Goal: Task Accomplishment & Management: Manage account settings

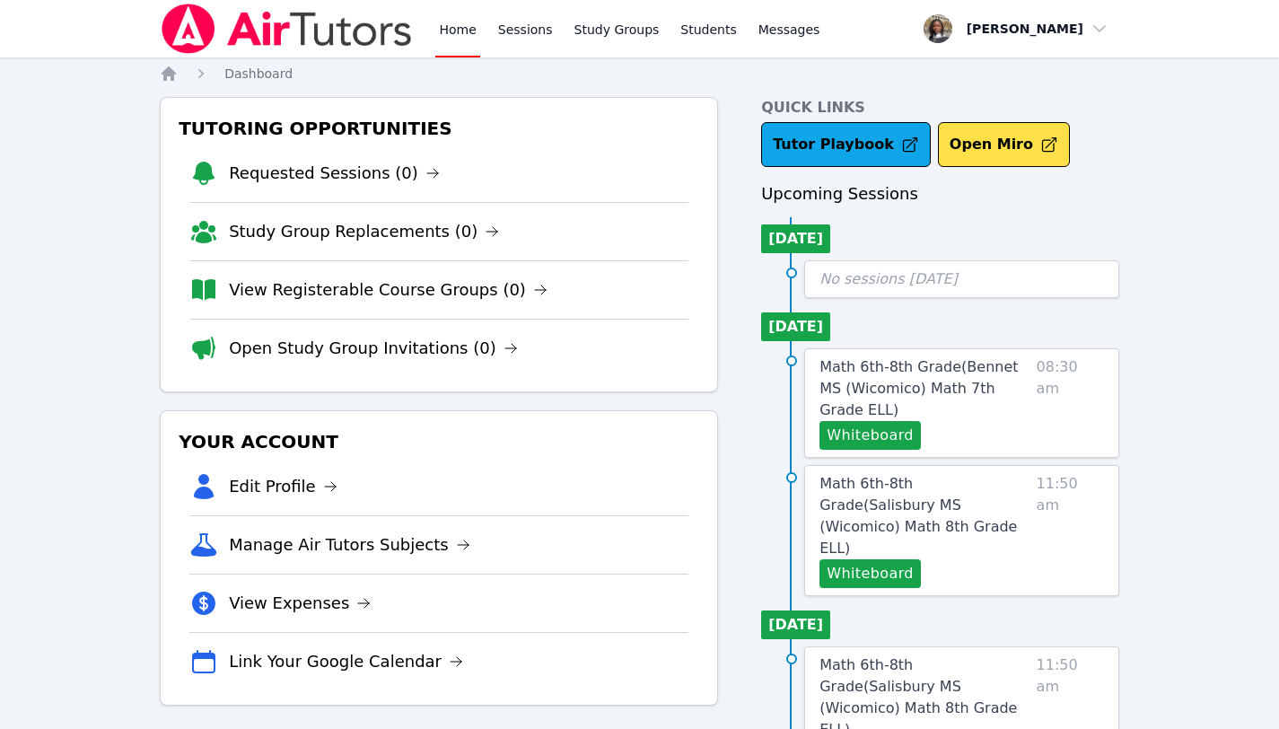
click at [448, 35] on link "Home" at bounding box center [457, 28] width 44 height 57
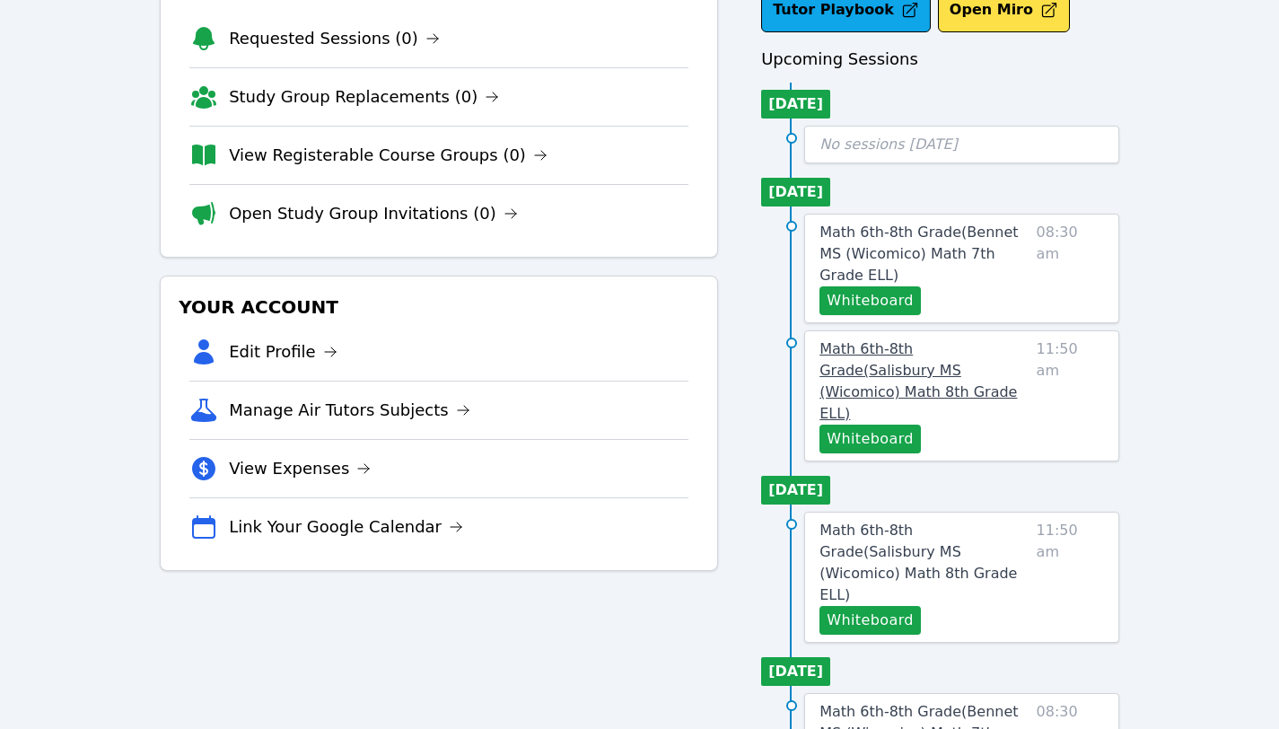
scroll to position [138, 0]
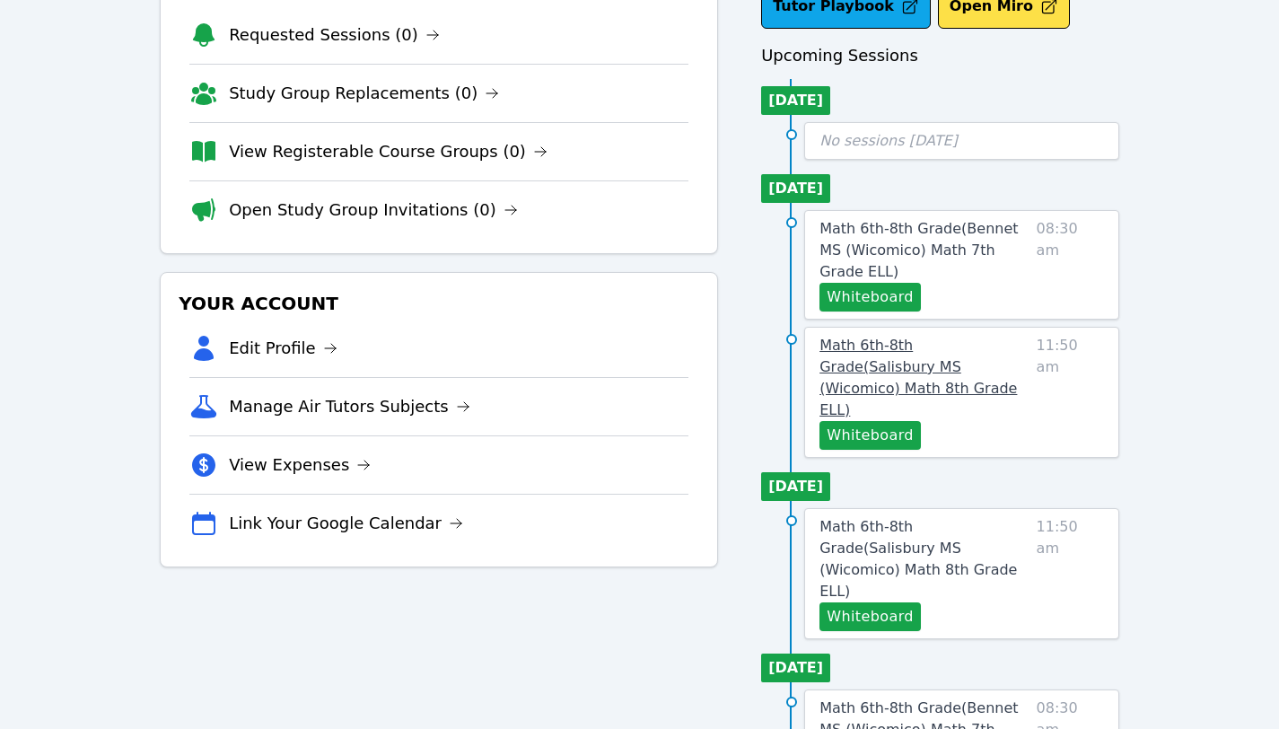
click at [956, 337] on span "Math 6th-8th Grade ( [PERSON_NAME][GEOGRAPHIC_DATA] (Wicomico) Math 8th Grade E…" at bounding box center [917, 378] width 197 height 82
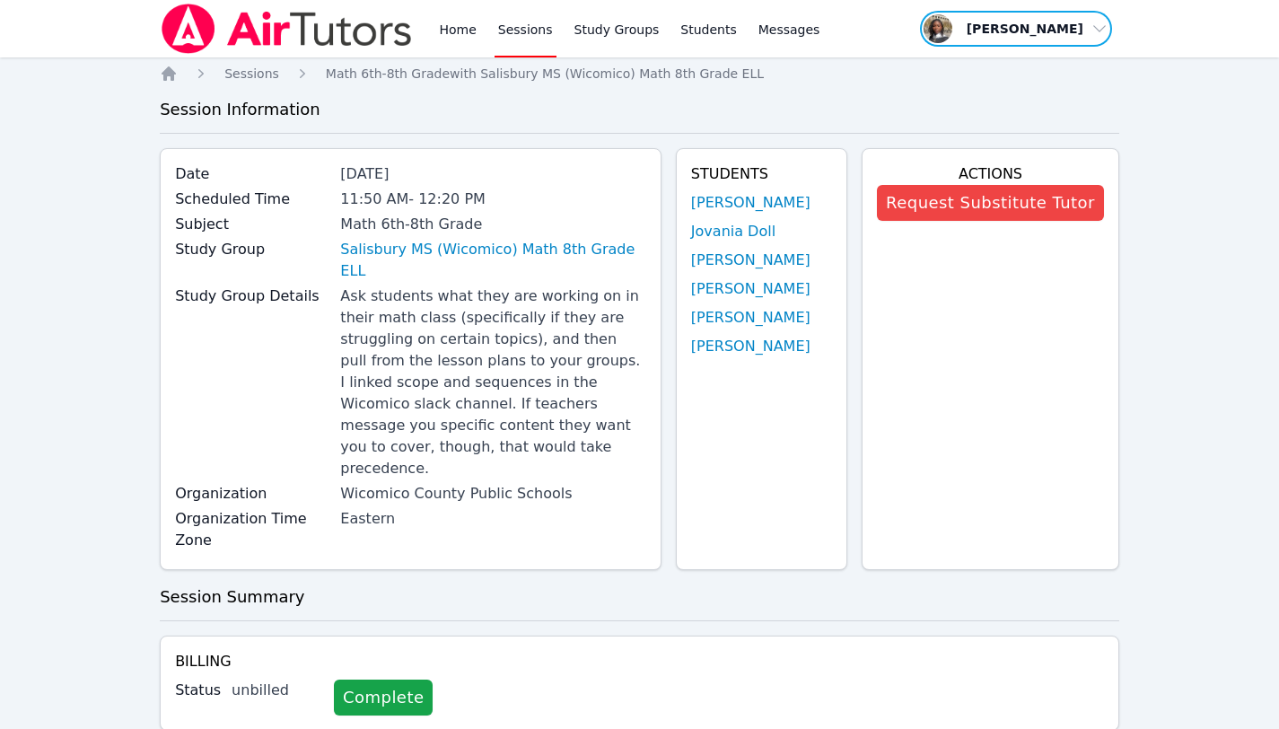
click at [1032, 31] on span "button" at bounding box center [1016, 28] width 196 height 39
click at [978, 66] on link "Profile" at bounding box center [1022, 70] width 172 height 32
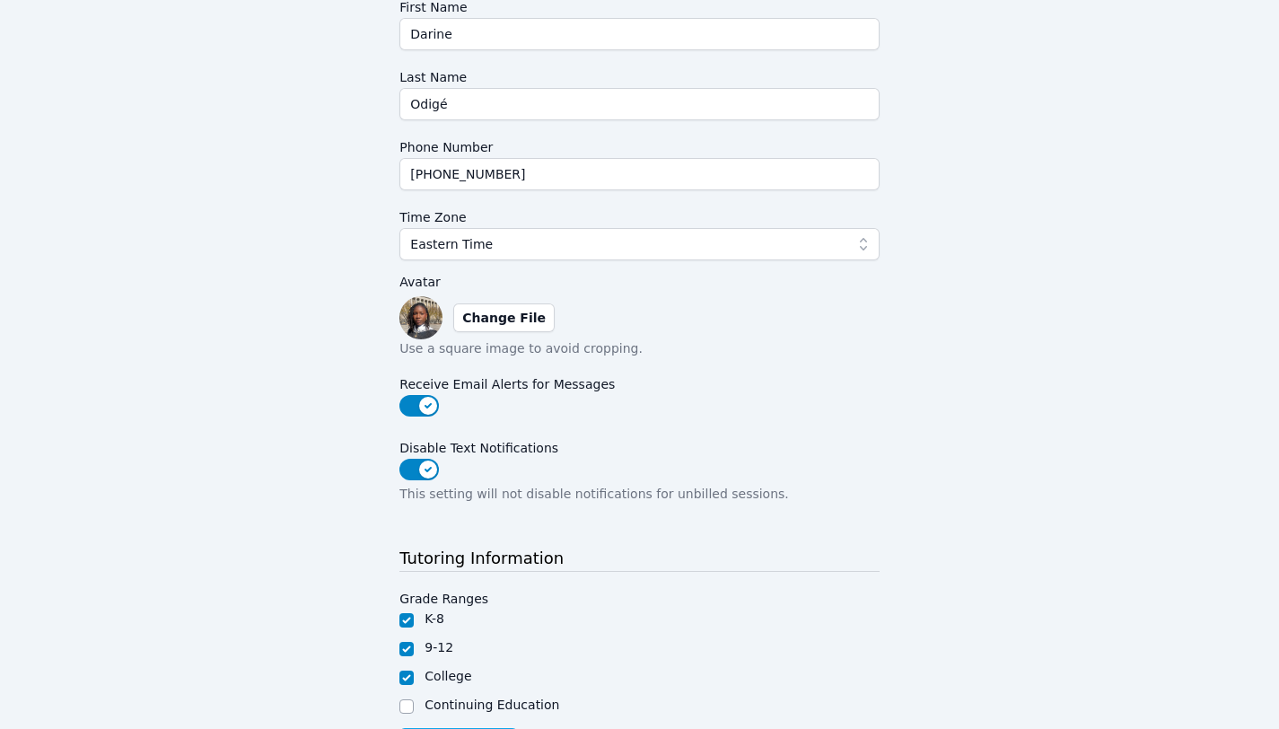
scroll to position [276, 0]
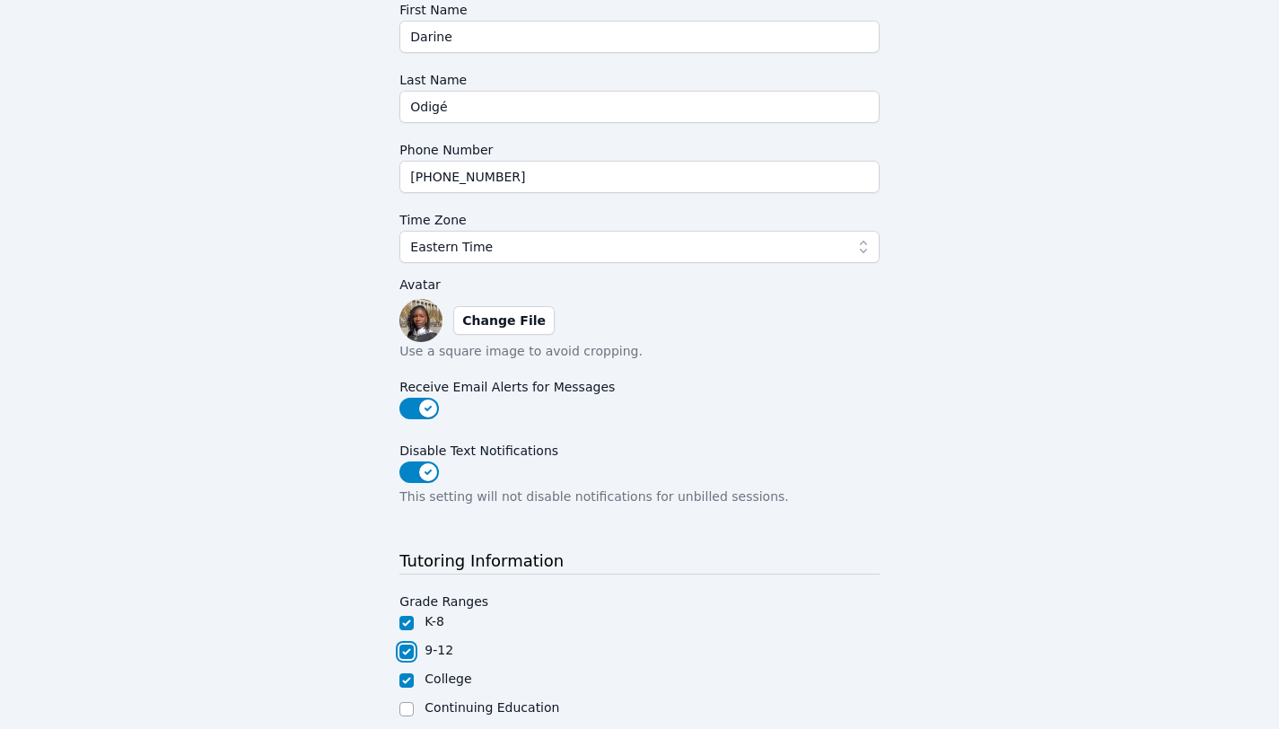
click at [409, 651] on input "9-12" at bounding box center [406, 651] width 14 height 14
checkbox input "false"
click at [407, 680] on input "College" at bounding box center [406, 680] width 14 height 14
checkbox input "false"
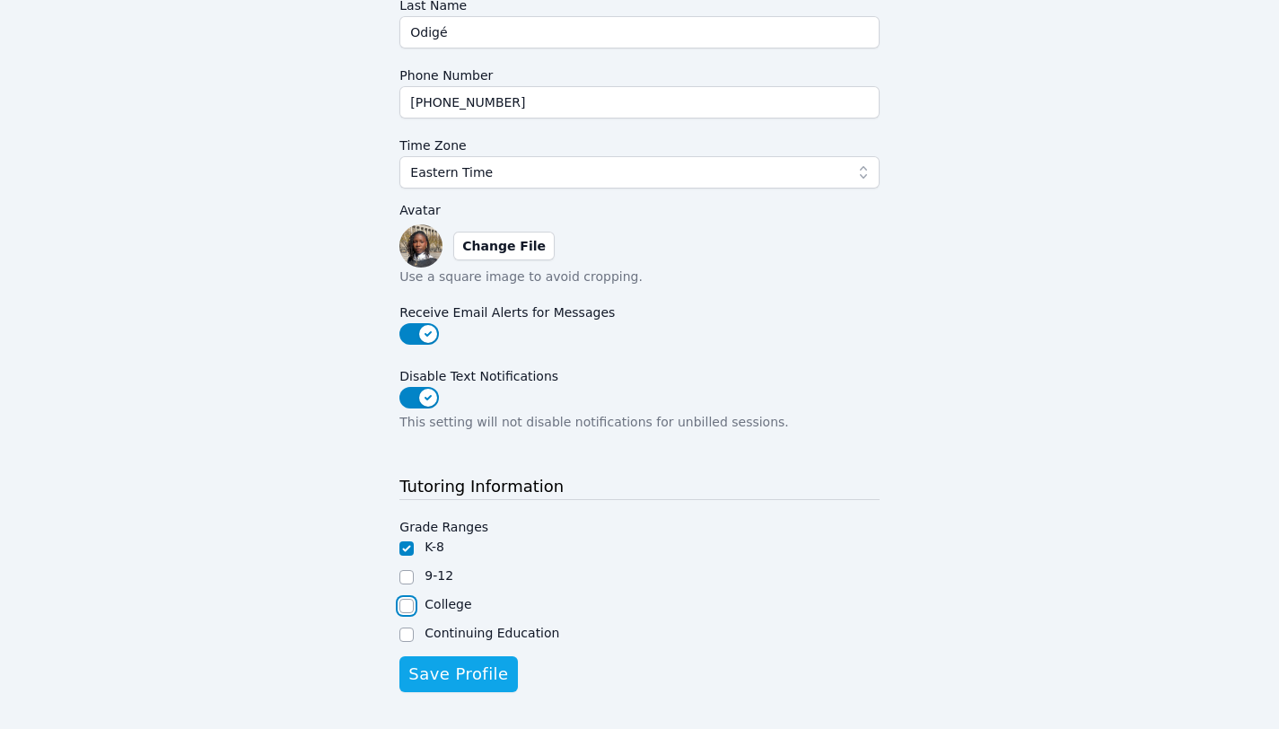
scroll to position [352, 0]
click at [442, 663] on span "Save Profile" at bounding box center [458, 672] width 100 height 25
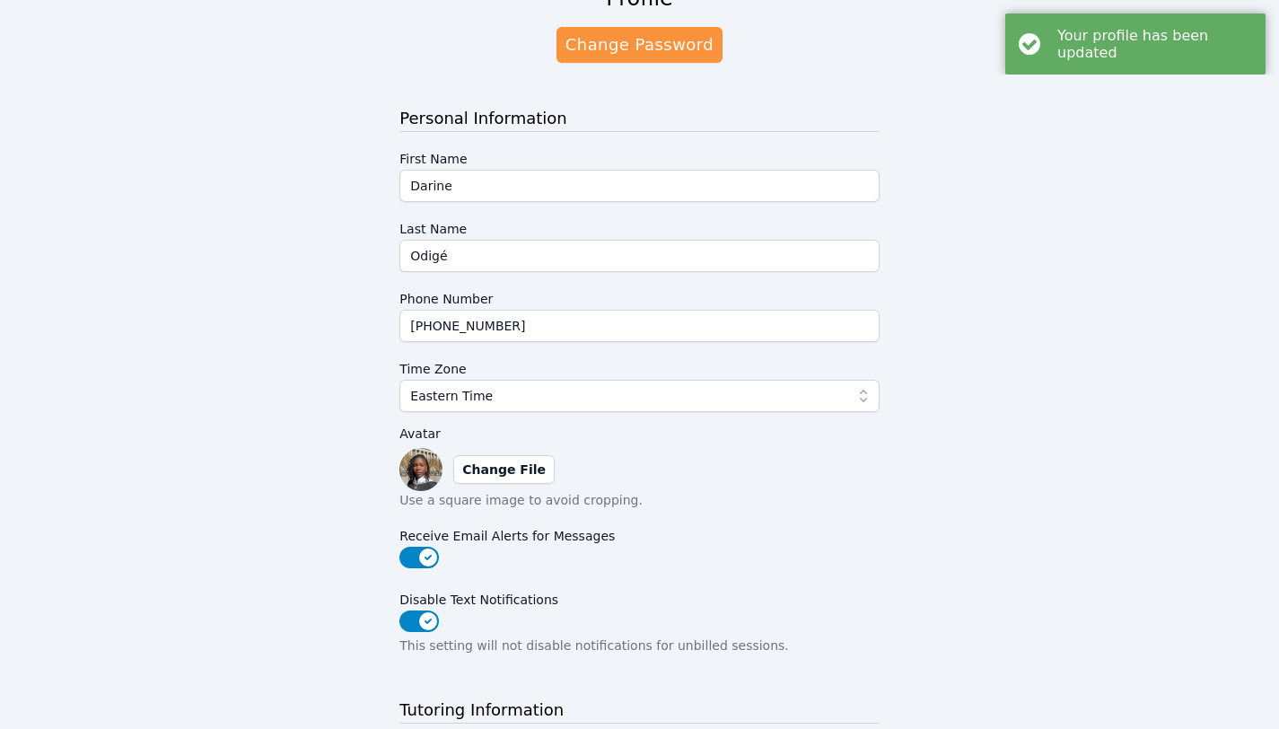
scroll to position [384, 0]
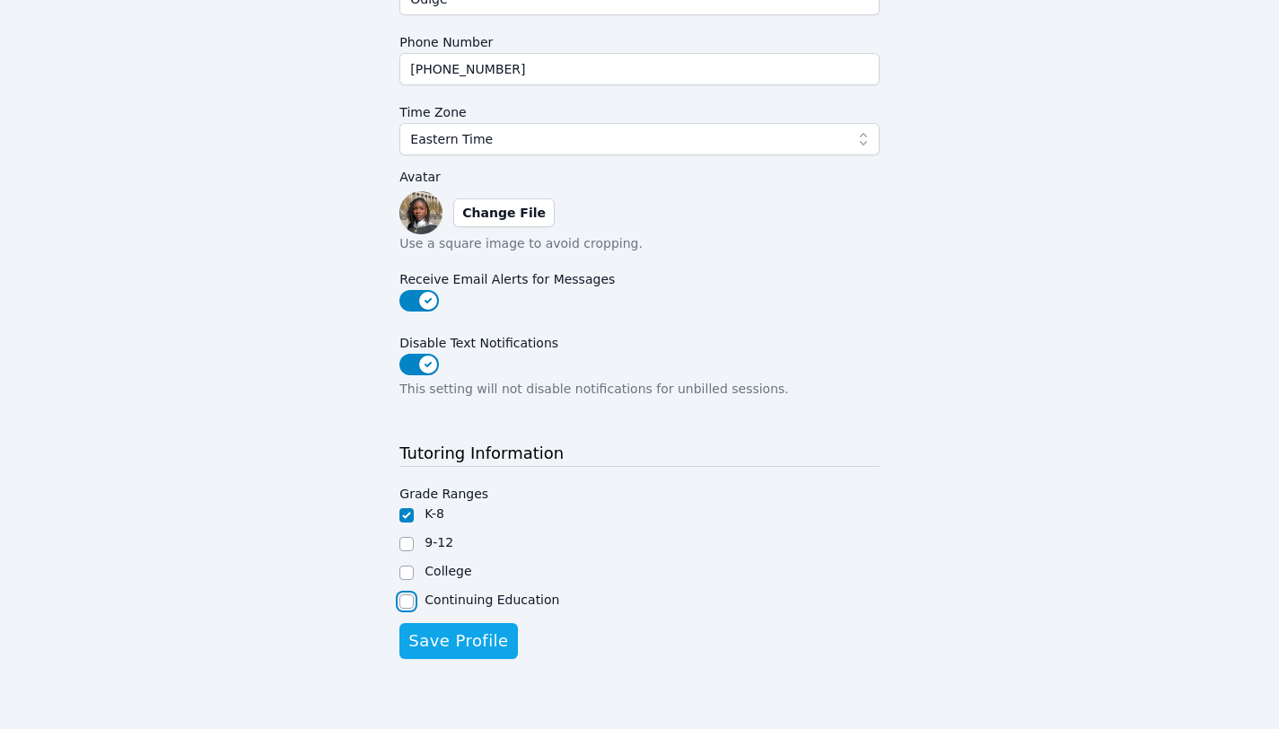
click at [408, 597] on input "Continuing Education" at bounding box center [406, 601] width 14 height 14
checkbox input "true"
click at [439, 628] on span "Save Profile" at bounding box center [458, 640] width 100 height 25
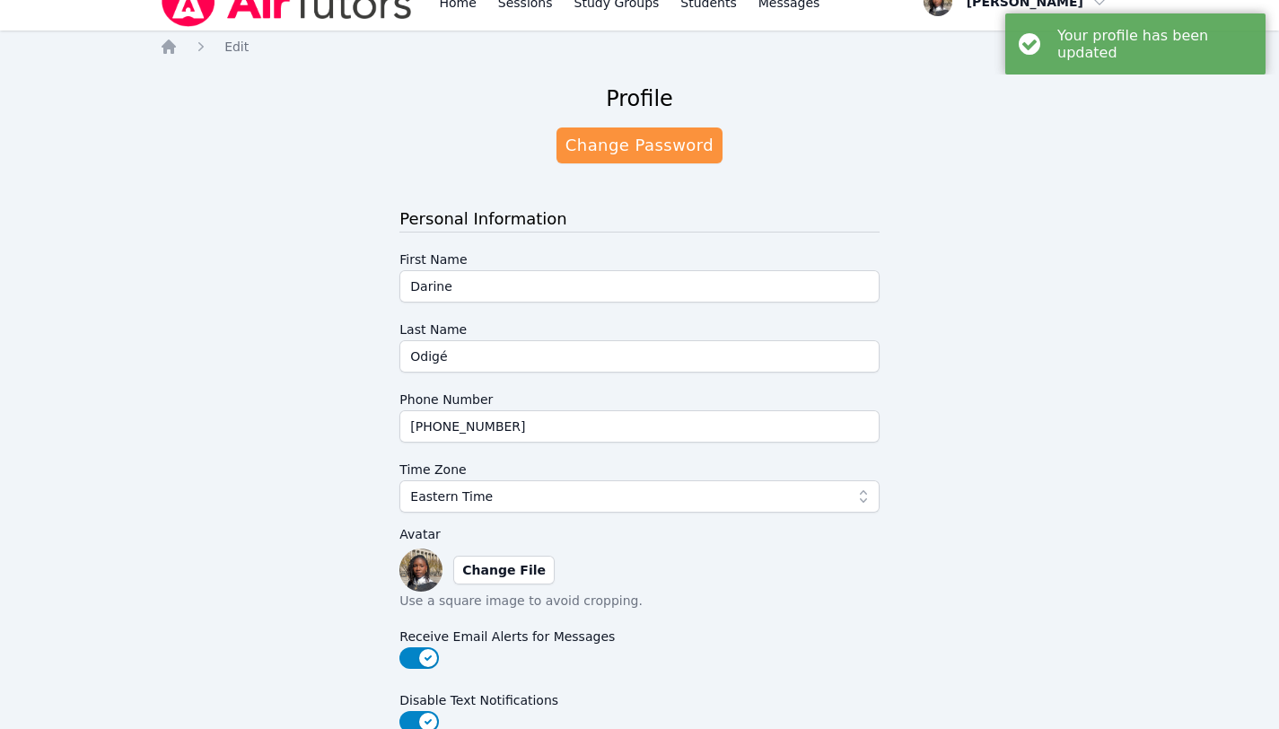
scroll to position [0, 0]
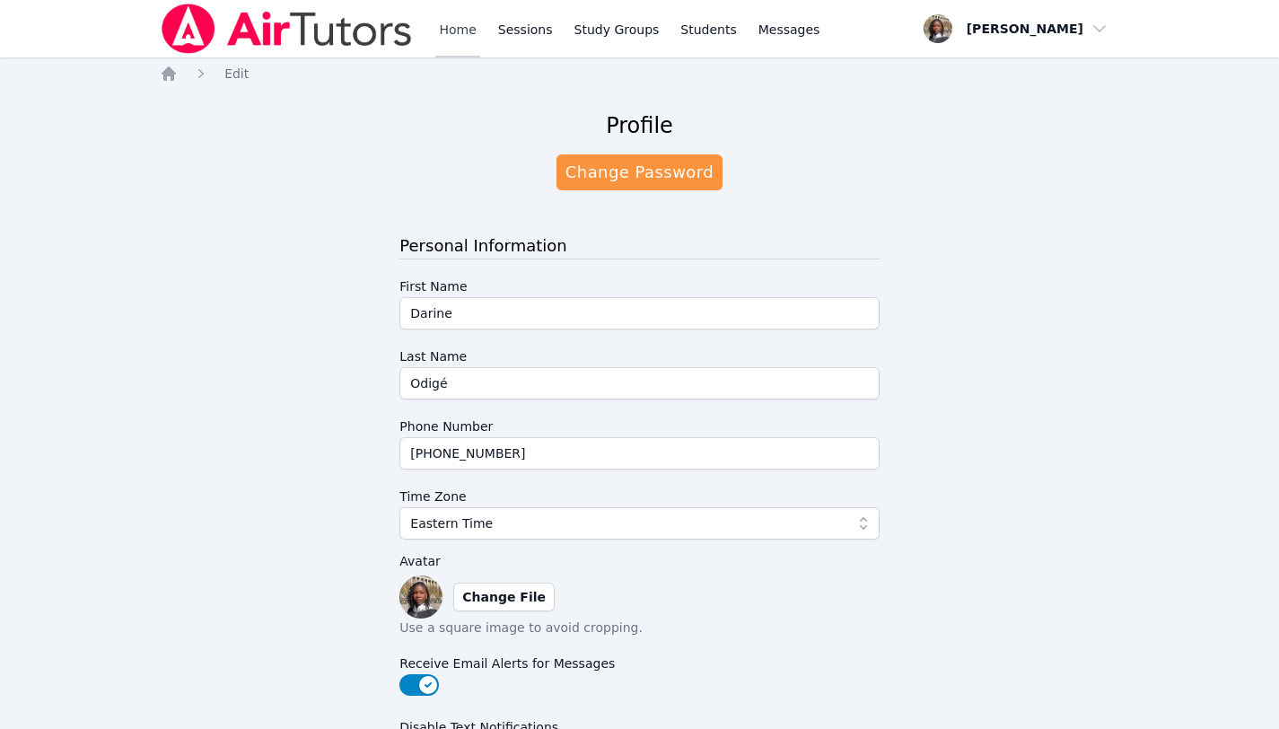
click at [439, 23] on link "Home" at bounding box center [457, 28] width 44 height 57
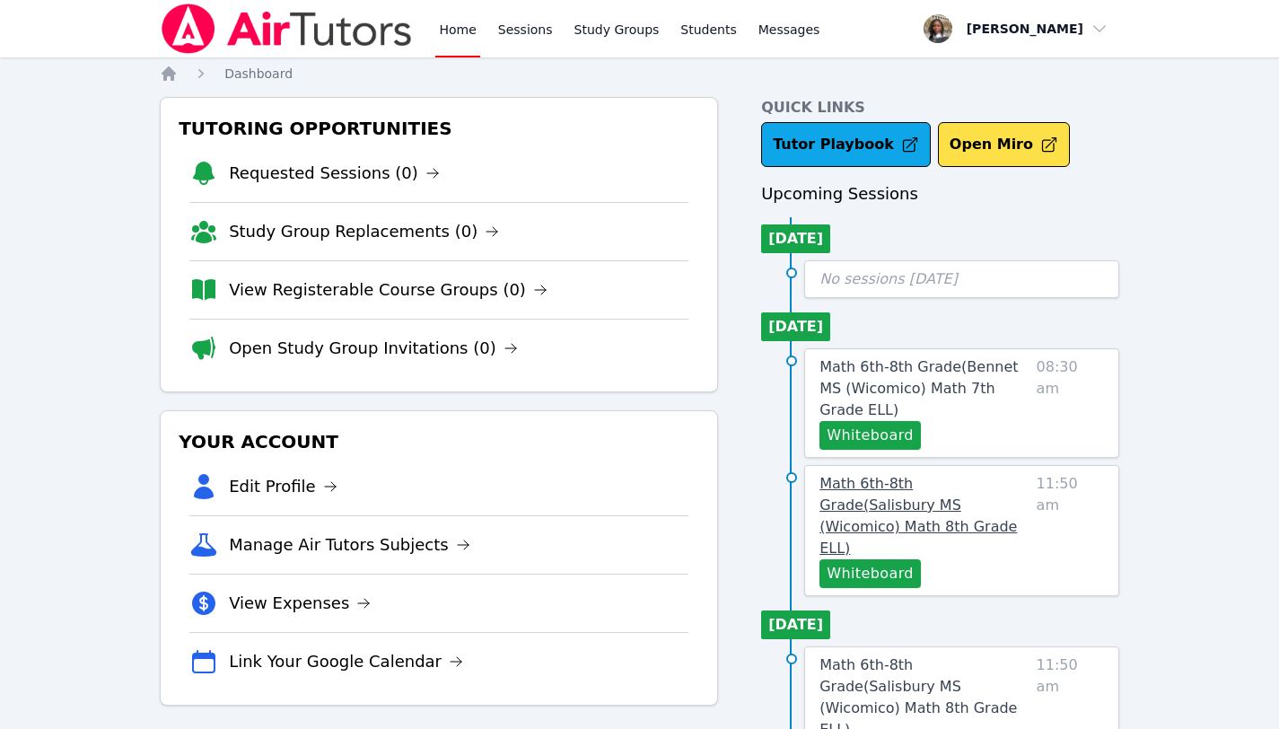
click at [908, 476] on span "Math 6th-8th Grade ( [PERSON_NAME][GEOGRAPHIC_DATA] (Wicomico) Math 8th Grade E…" at bounding box center [917, 516] width 197 height 82
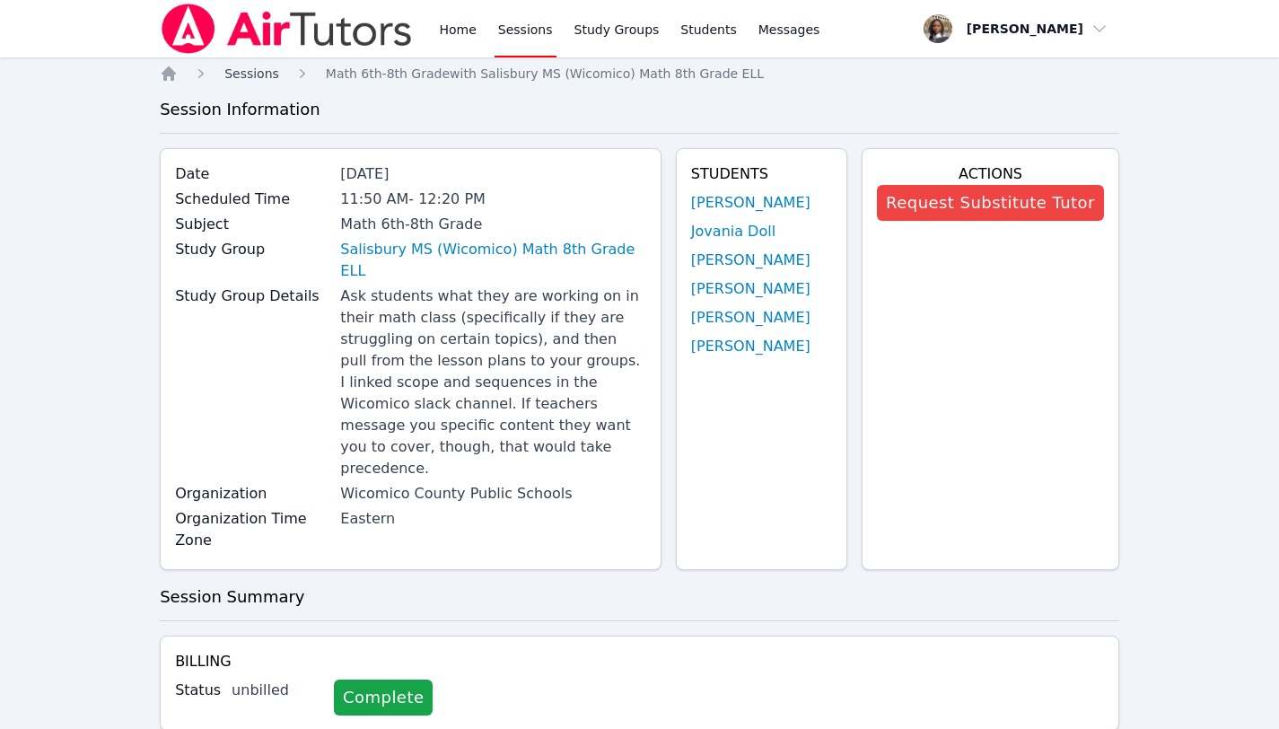
click at [249, 73] on span "Sessions" at bounding box center [251, 73] width 55 height 14
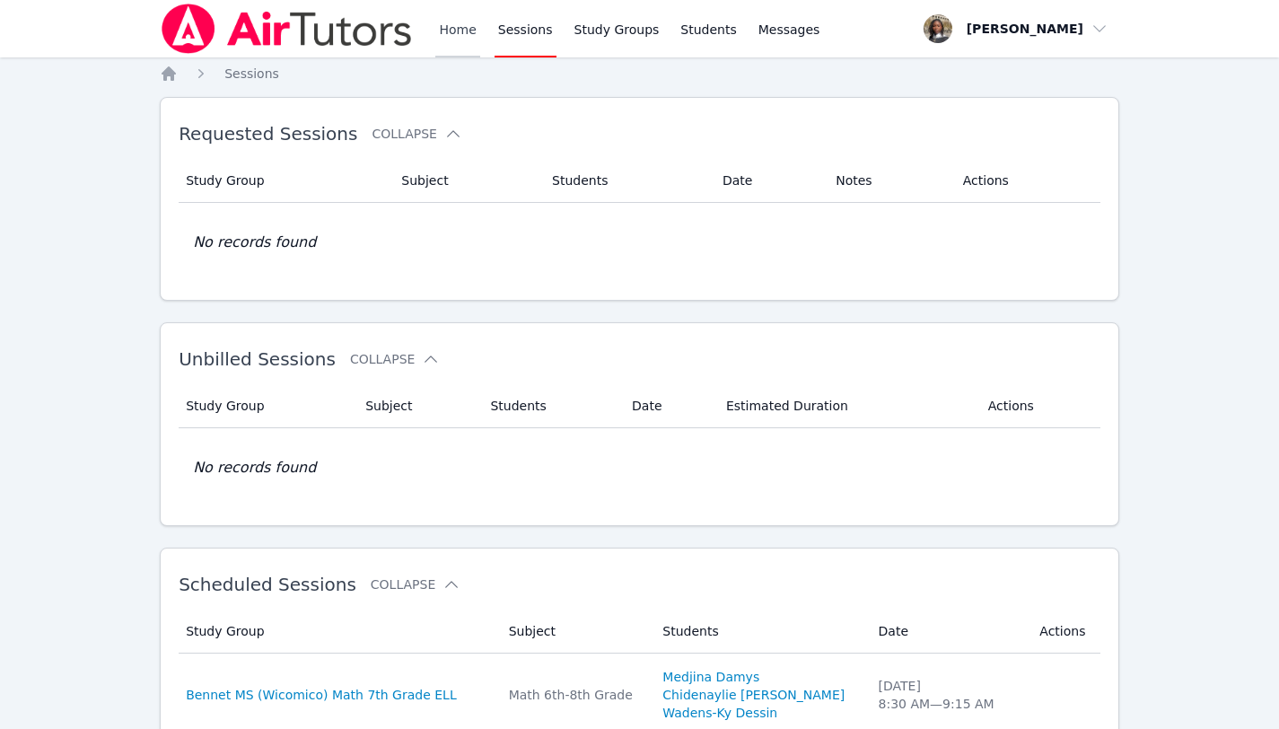
click at [468, 33] on link "Home" at bounding box center [457, 28] width 44 height 57
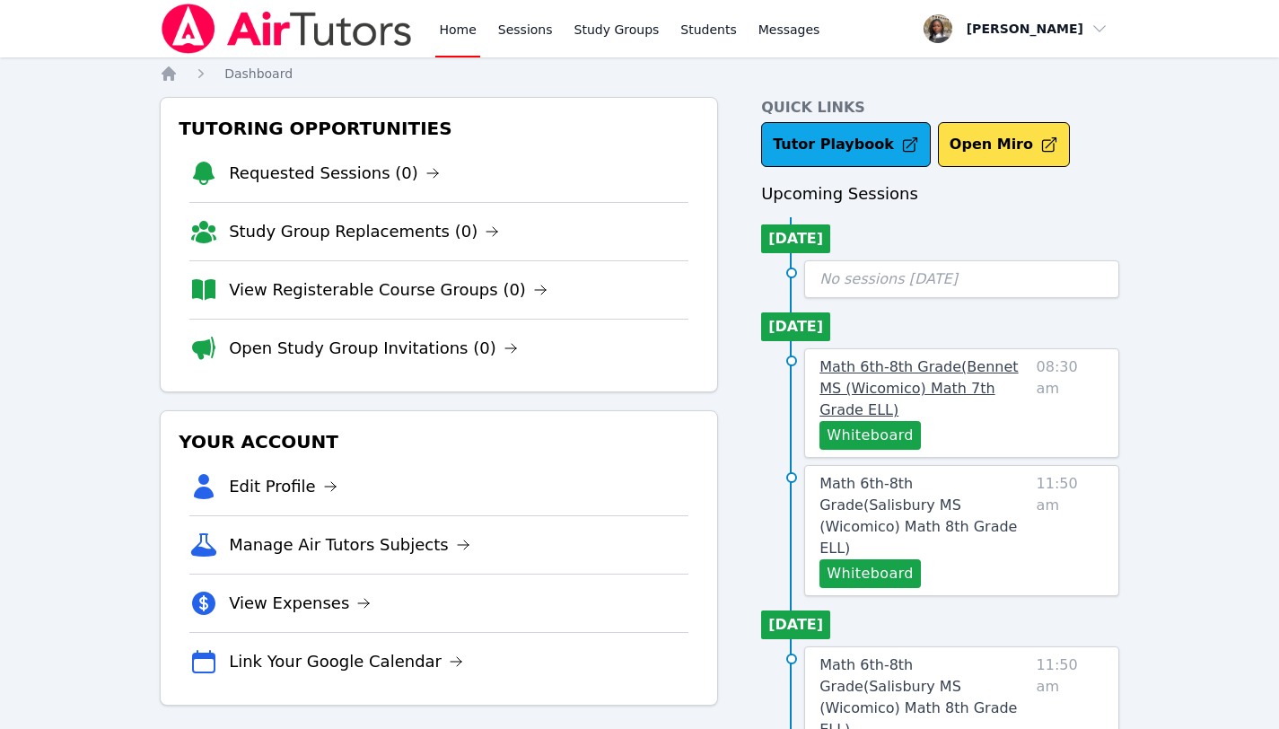
click at [933, 372] on span "Math 6th-8th Grade ( Bennet MS (Wicomico) Math 7th Grade ELL )" at bounding box center [918, 388] width 198 height 60
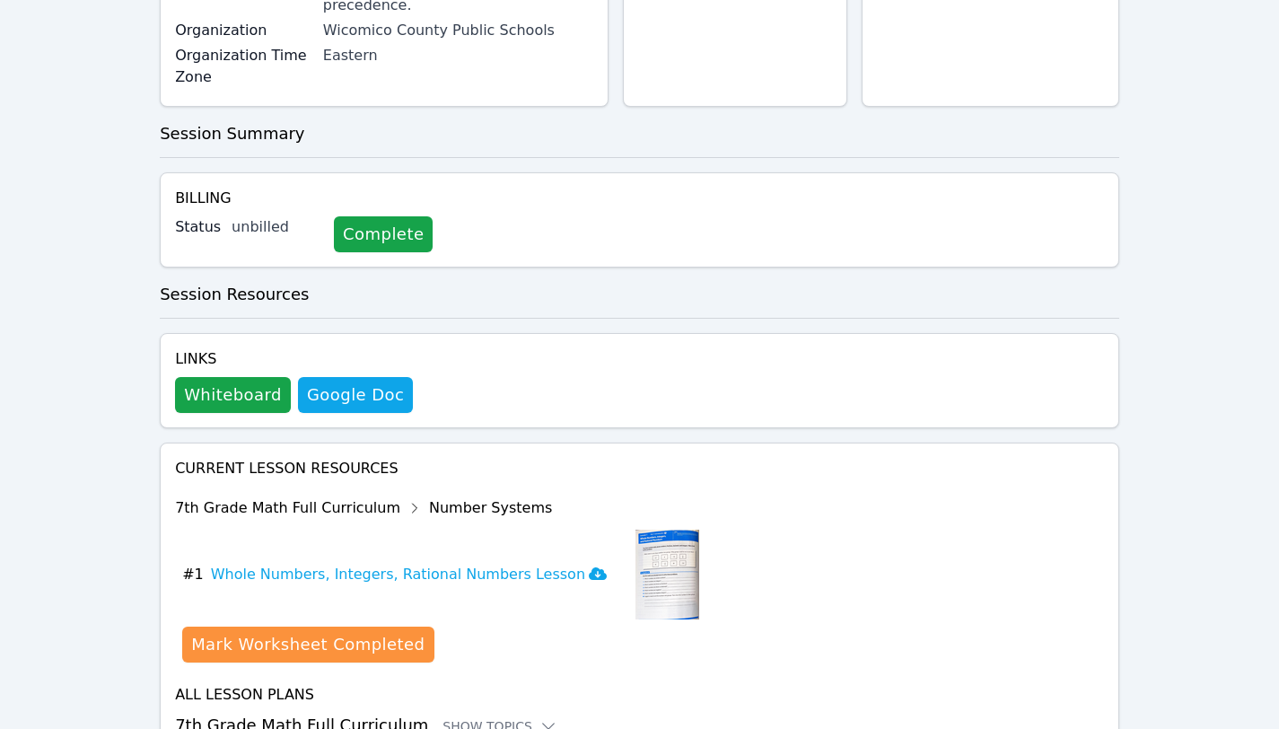
scroll to position [512, 0]
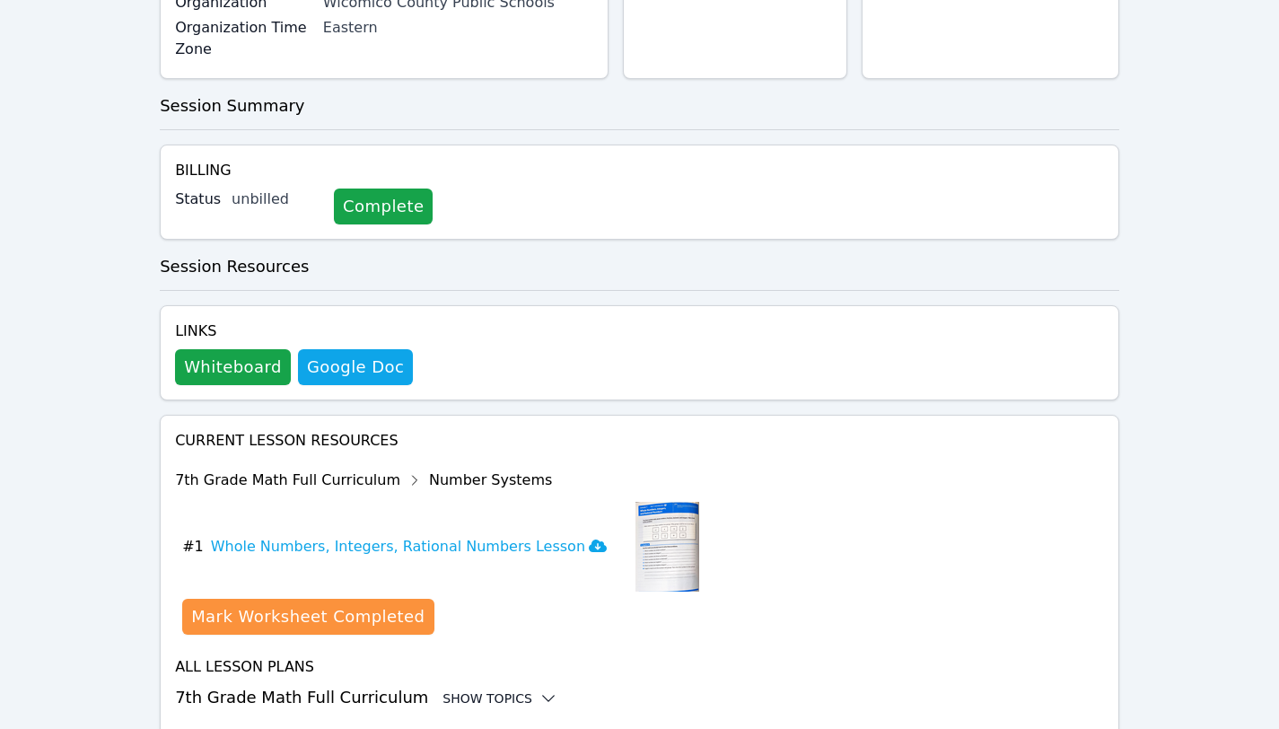
click at [539, 689] on icon at bounding box center [548, 698] width 18 height 18
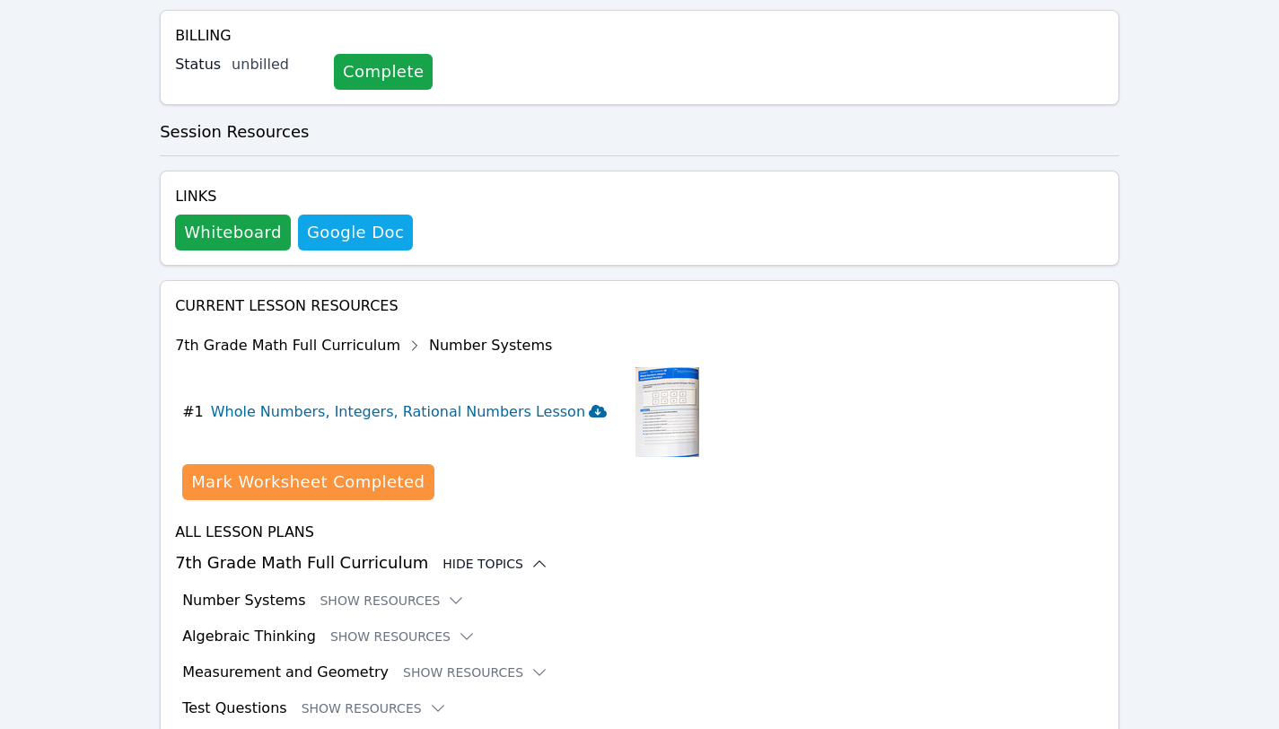
scroll to position [660, 0]
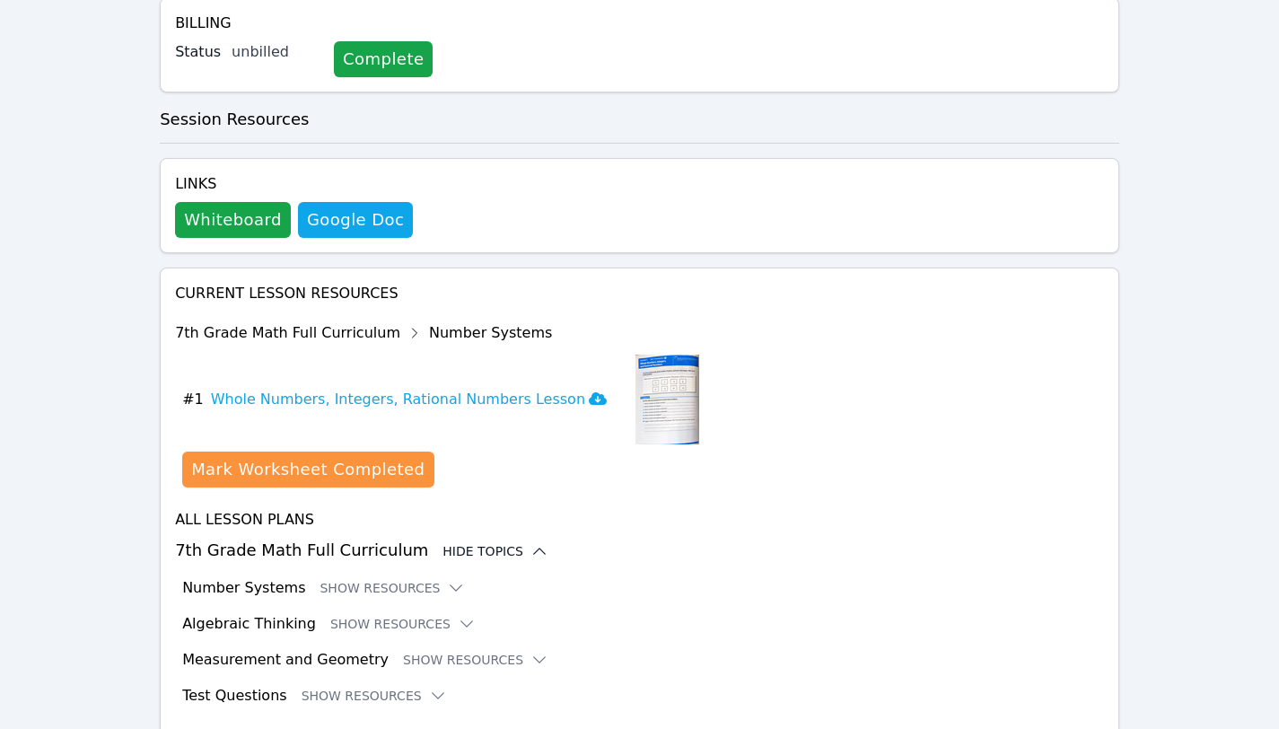
click at [400, 319] on icon at bounding box center [414, 333] width 29 height 29
click at [447, 579] on icon at bounding box center [456, 588] width 18 height 18
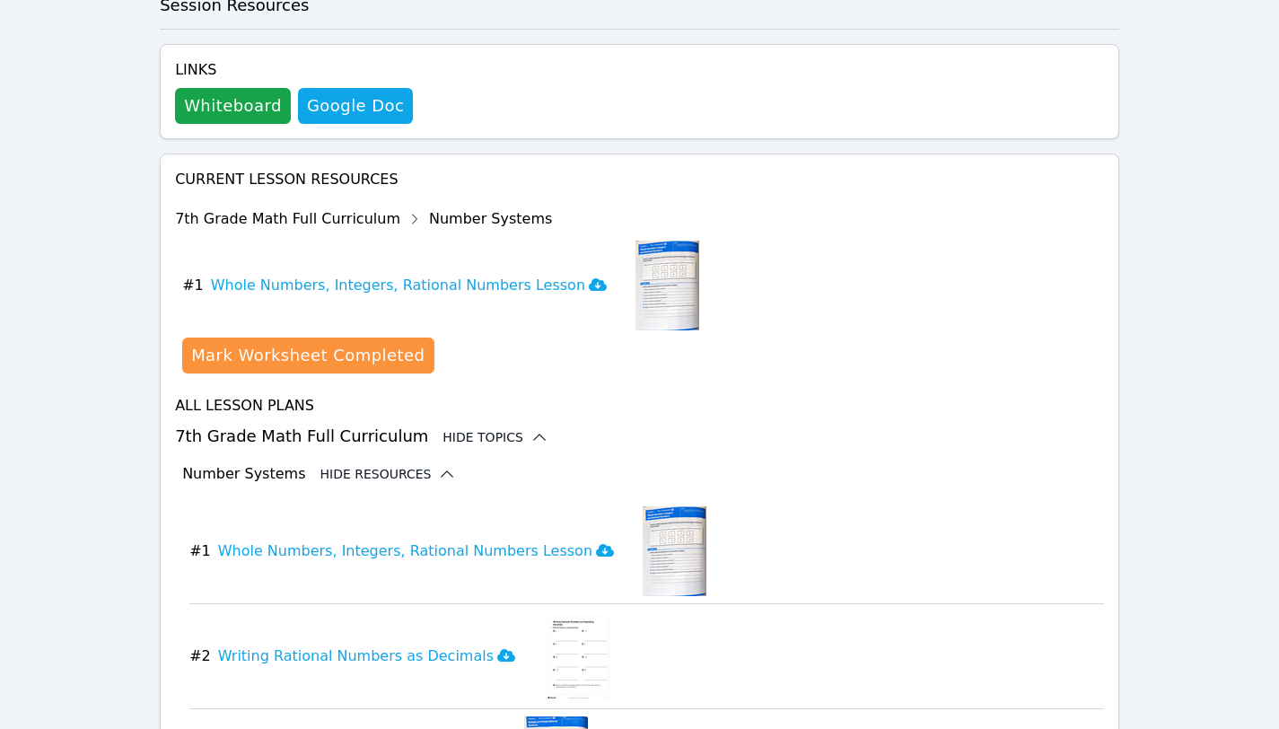
scroll to position [777, 0]
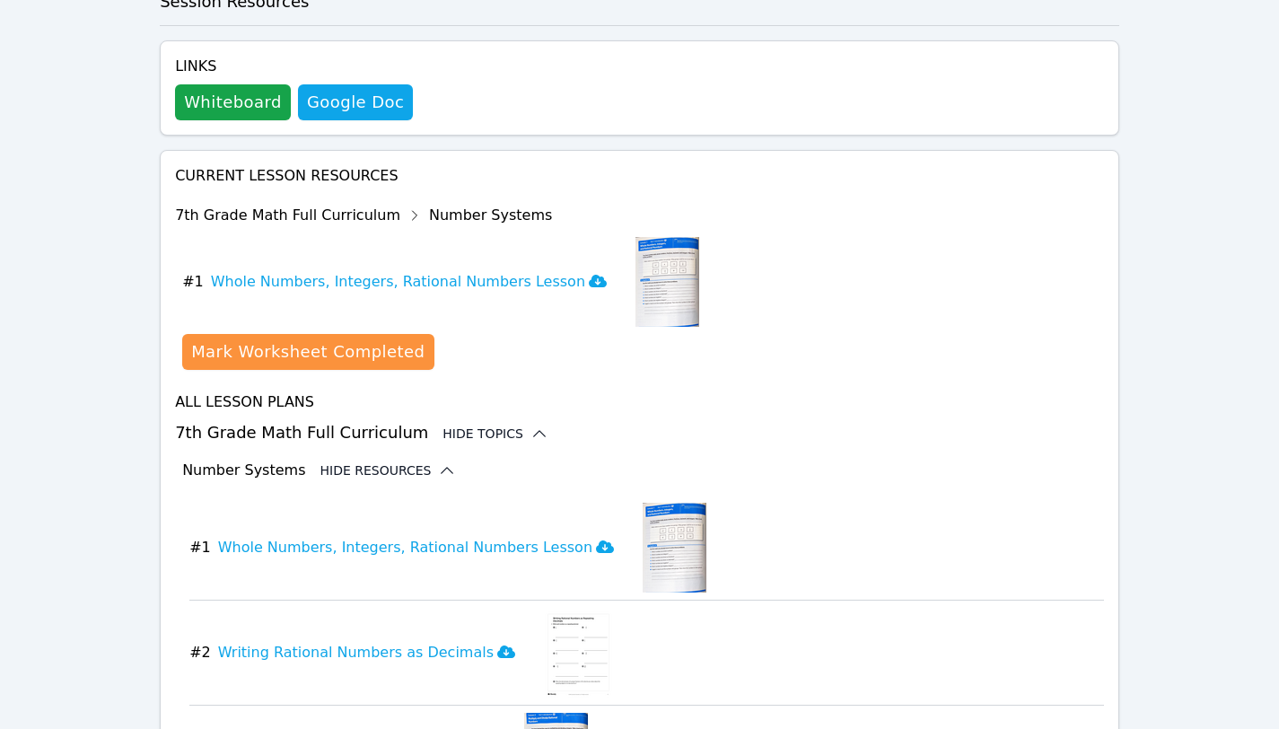
click at [438, 461] on icon at bounding box center [447, 470] width 18 height 18
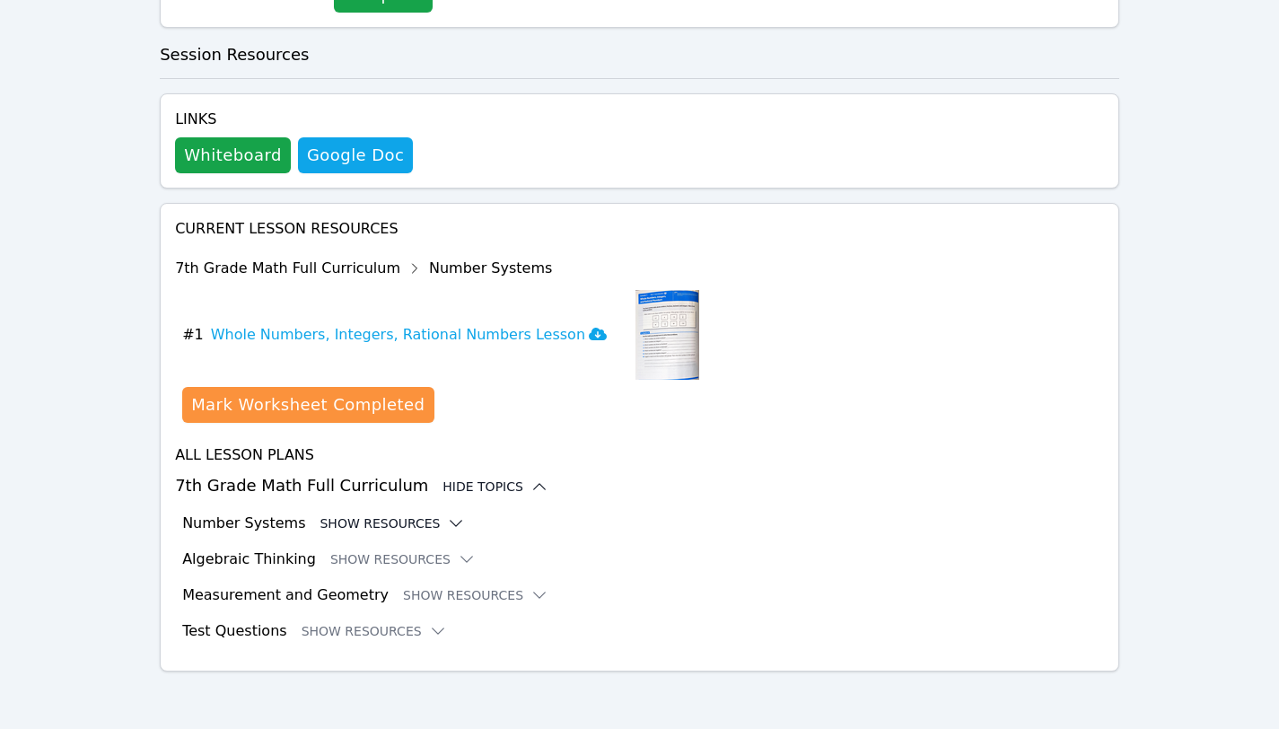
scroll to position [660, 0]
